Goal: Complete application form

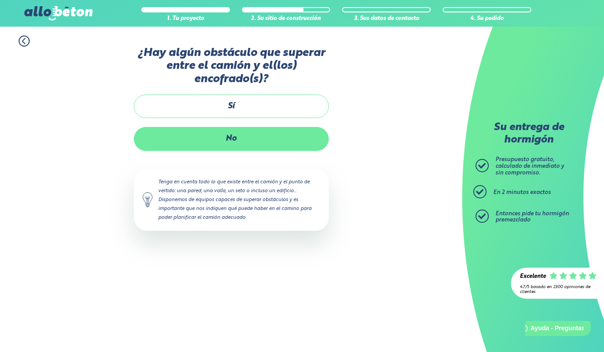
click at [254, 136] on label "No" at bounding box center [231, 138] width 195 height 23
click at [0, 0] on input "No" at bounding box center [0, 0] width 0 height 0
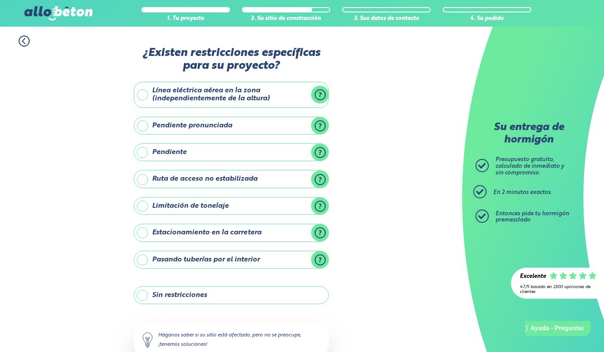
click at [229, 301] on label "Sin restricciones" at bounding box center [231, 295] width 195 height 18
click at [0, 0] on input "Sin restricciones" at bounding box center [0, 0] width 0 height 0
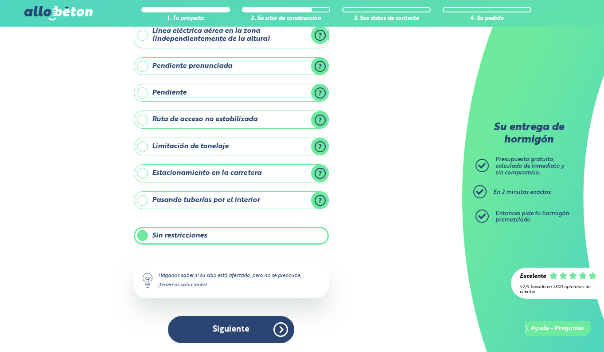
click at [243, 345] on div "¿Existen restricciones específicas para su proyecto? Línea eléctrica aérea en l…" at bounding box center [231, 169] width 195 height 364
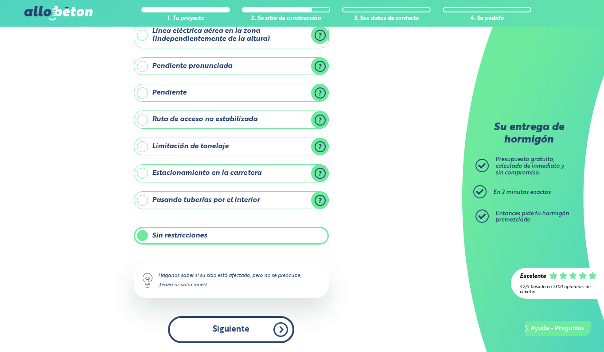
click at [271, 326] on button "Siguiente" at bounding box center [231, 329] width 126 height 27
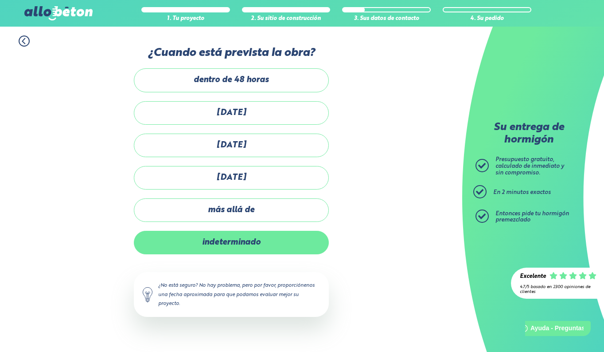
click at [226, 242] on font "indeterminado" at bounding box center [231, 242] width 59 height 8
click at [0, 0] on input "indeterminado" at bounding box center [0, 0] width 0 height 0
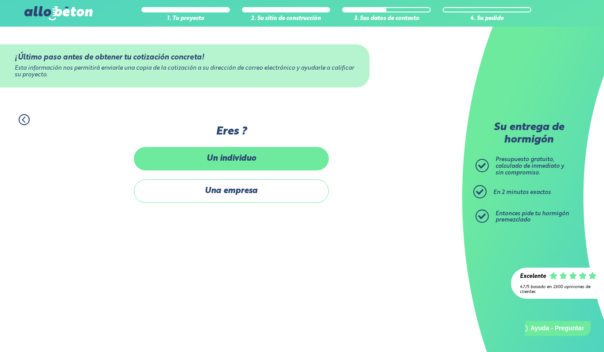
click at [253, 156] on font "Un individuo" at bounding box center [232, 158] width 50 height 8
click at [0, 0] on input "Un individuo" at bounding box center [0, 0] width 0 height 0
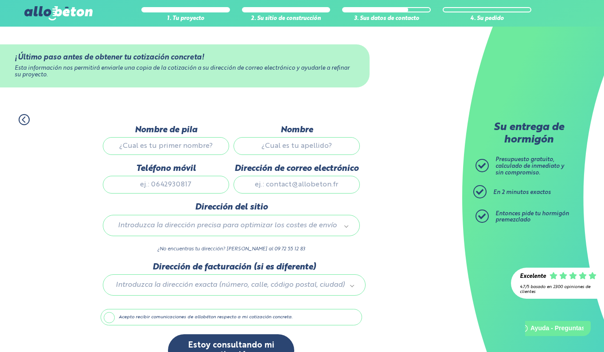
scroll to position [23, 0]
